Goal: Task Accomplishment & Management: Manage account settings

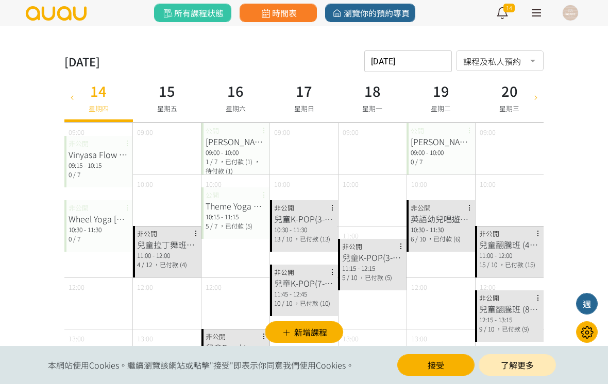
click at [422, 364] on button "接受" at bounding box center [435, 366] width 77 height 22
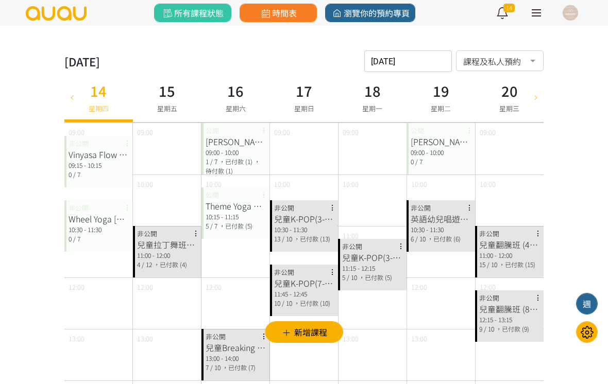
click at [538, 96] on icon at bounding box center [535, 97] width 11 height 8
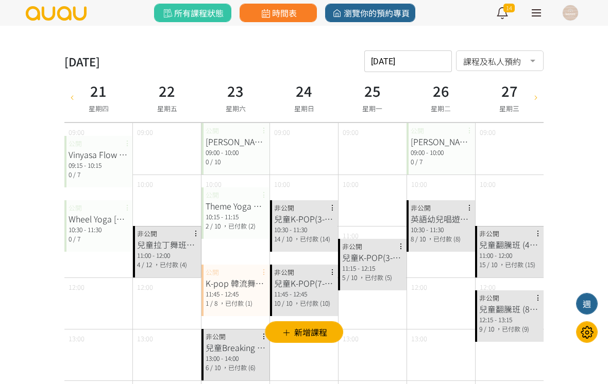
click at [71, 102] on div at bounding box center [71, 97] width 15 height 50
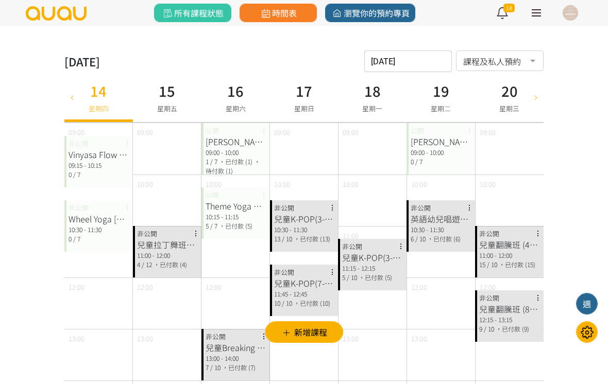
click at [536, 105] on div at bounding box center [535, 97] width 15 height 50
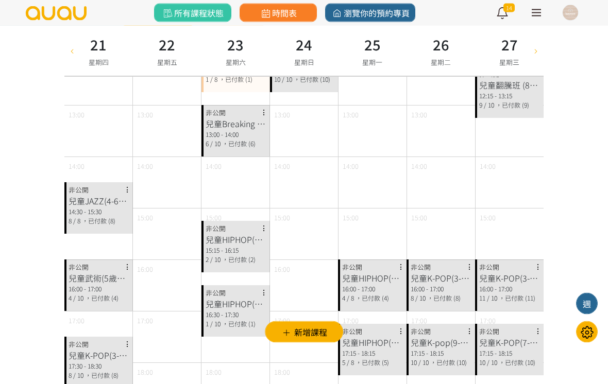
click at [535, 50] on icon at bounding box center [535, 50] width 11 height 8
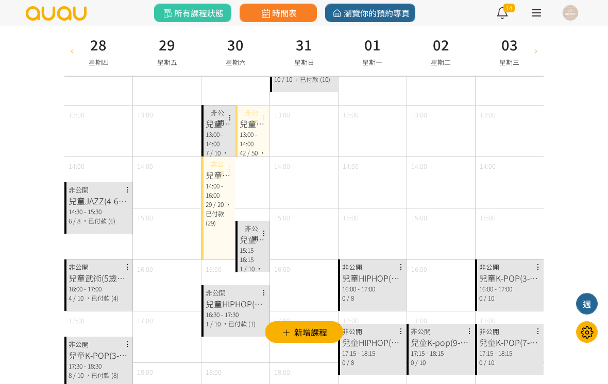
click at [542, 54] on icon at bounding box center [535, 50] width 11 height 8
type input "2025-09-04"
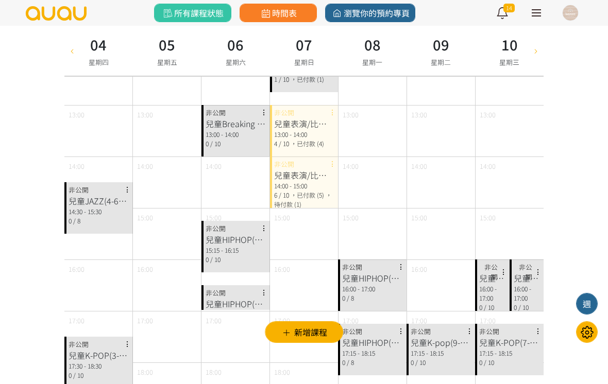
click at [309, 187] on div "14:00 - 15:00" at bounding box center [304, 185] width 60 height 9
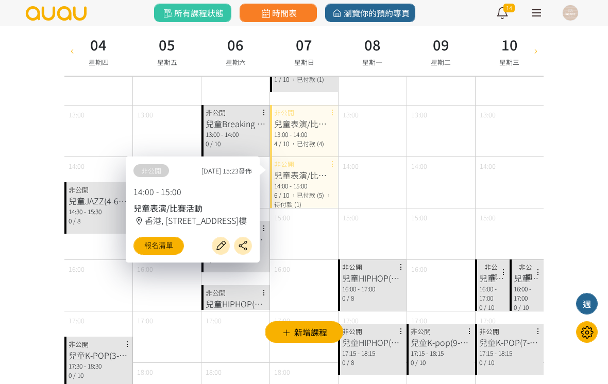
click at [159, 248] on link "報名清單" at bounding box center [158, 246] width 50 height 18
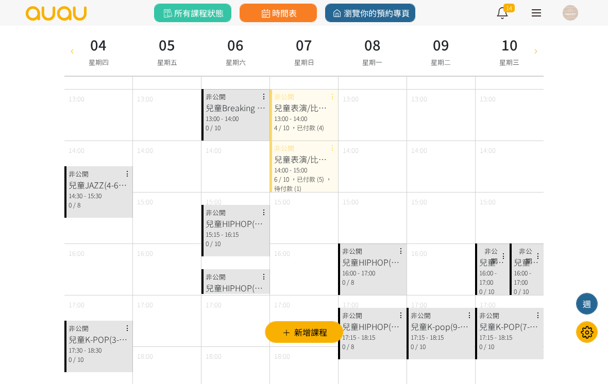
click at [305, 120] on div "13:00 - 14:00" at bounding box center [304, 118] width 60 height 9
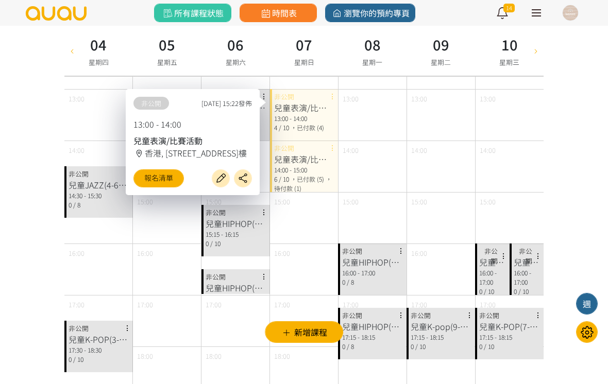
click at [167, 186] on link "報名清單" at bounding box center [158, 179] width 50 height 18
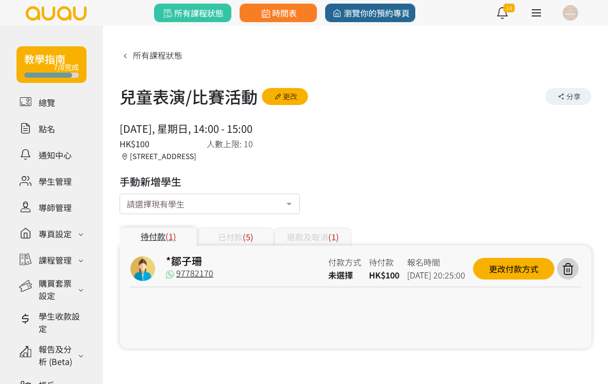
click at [224, 240] on div "已付款 (5)" at bounding box center [235, 237] width 77 height 18
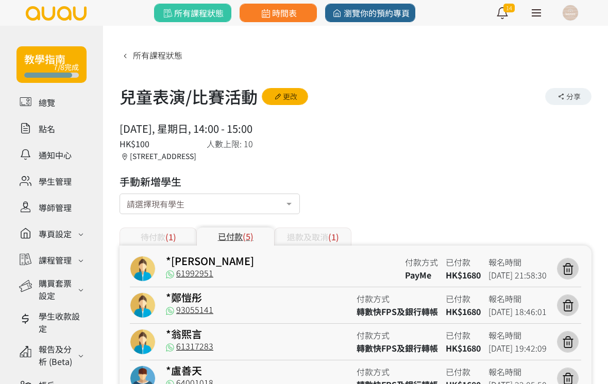
click at [168, 230] on div "待付款 (1)" at bounding box center [158, 237] width 77 height 18
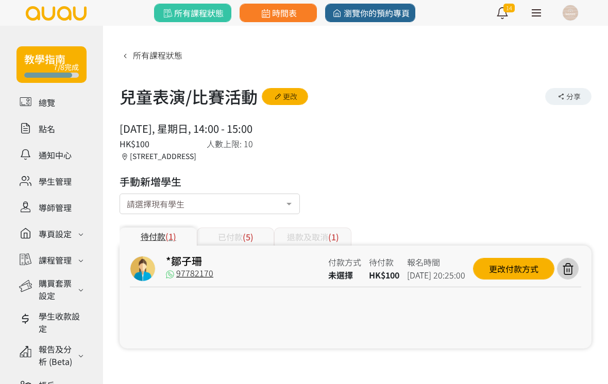
click at [243, 235] on span "(5)" at bounding box center [248, 237] width 11 height 12
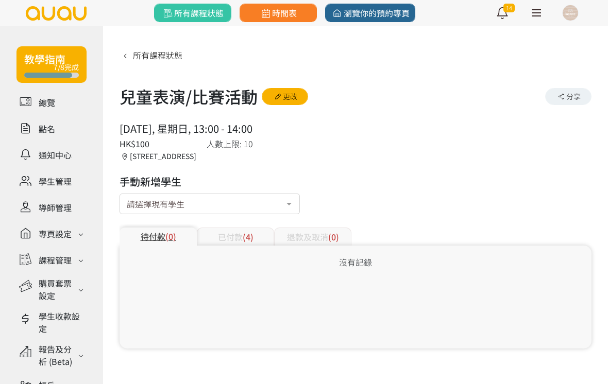
click at [260, 245] on div "已付款 (4)" at bounding box center [235, 237] width 77 height 18
